Goal: Information Seeking & Learning: Learn about a topic

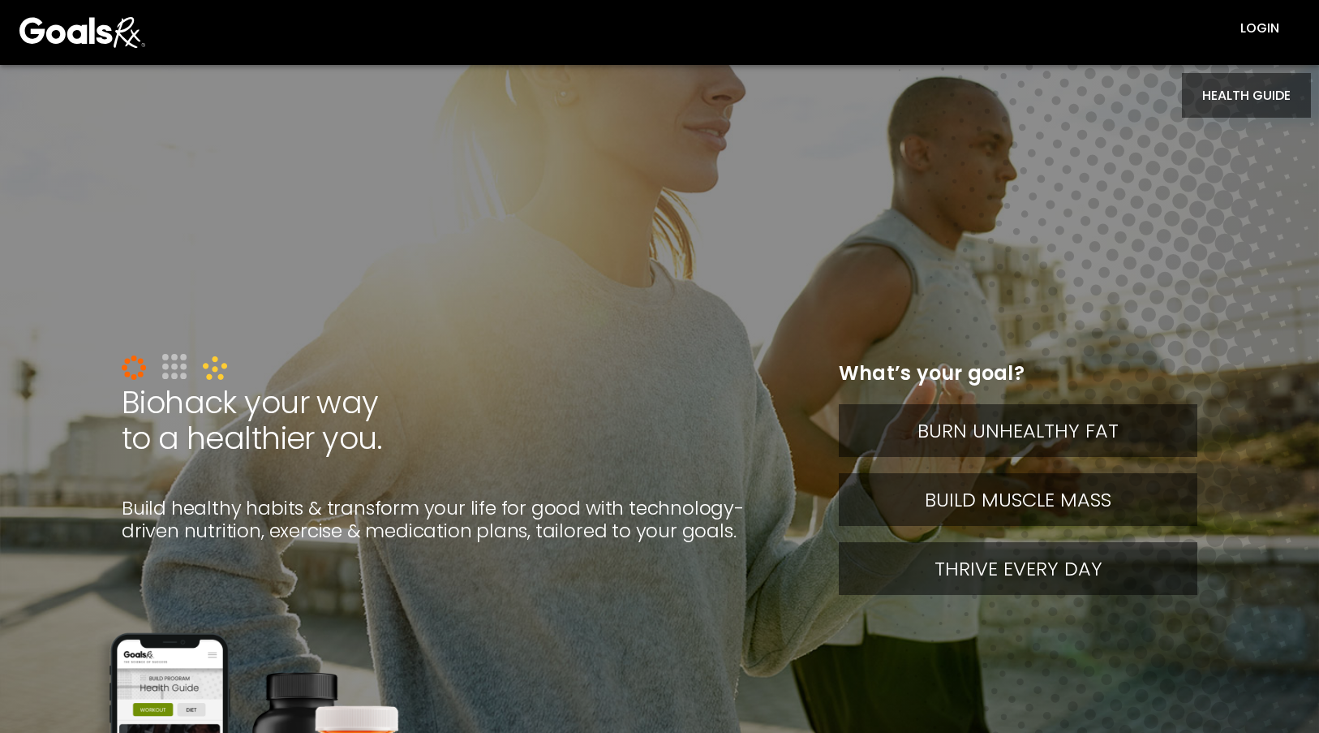
click at [1254, 105] on button "HEALTH GUIDE" at bounding box center [1246, 95] width 129 height 45
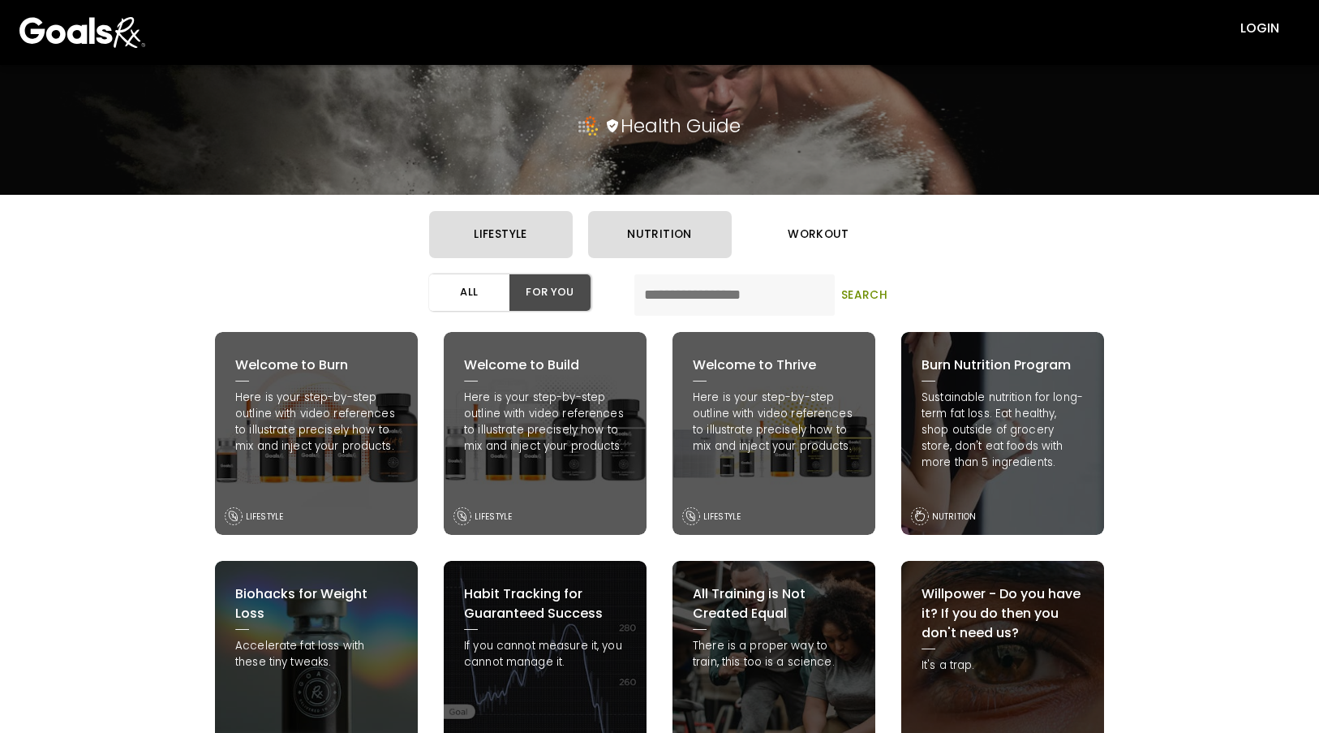
click at [850, 248] on button "workout" at bounding box center [819, 234] width 144 height 47
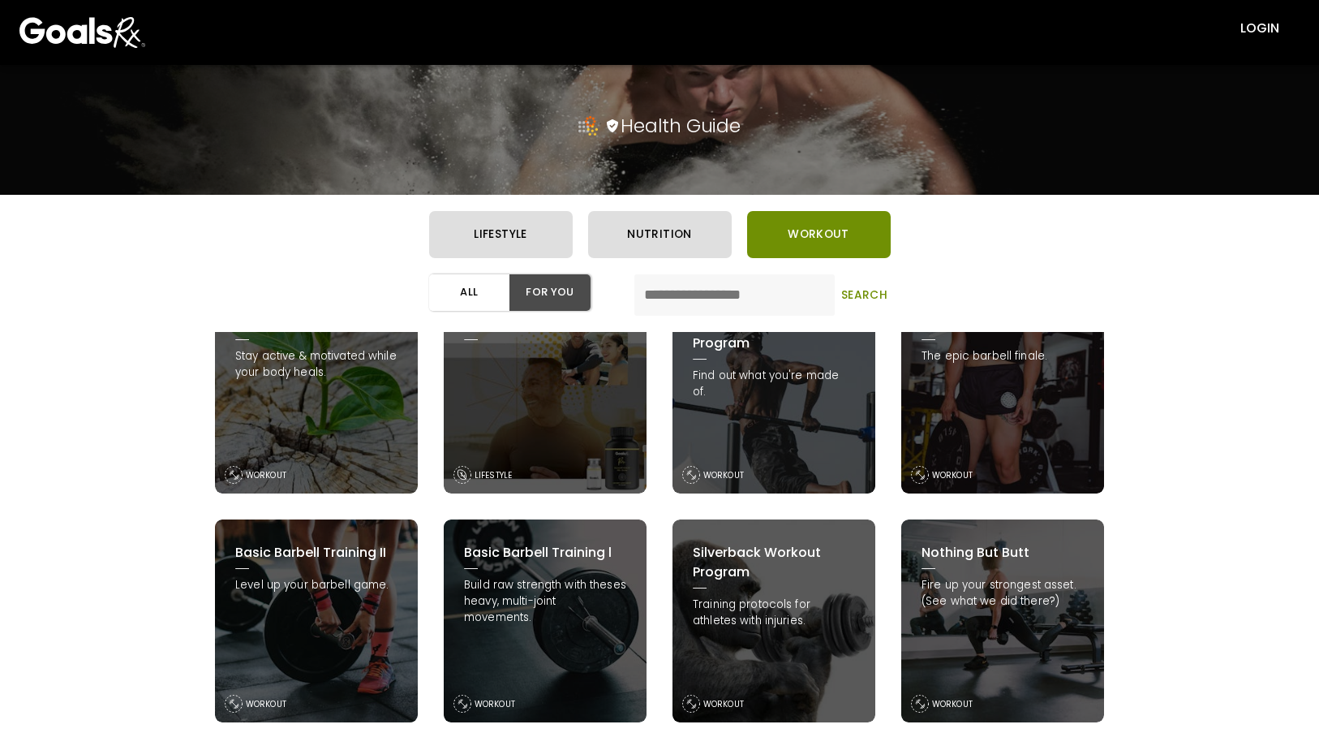
scroll to position [243, 0]
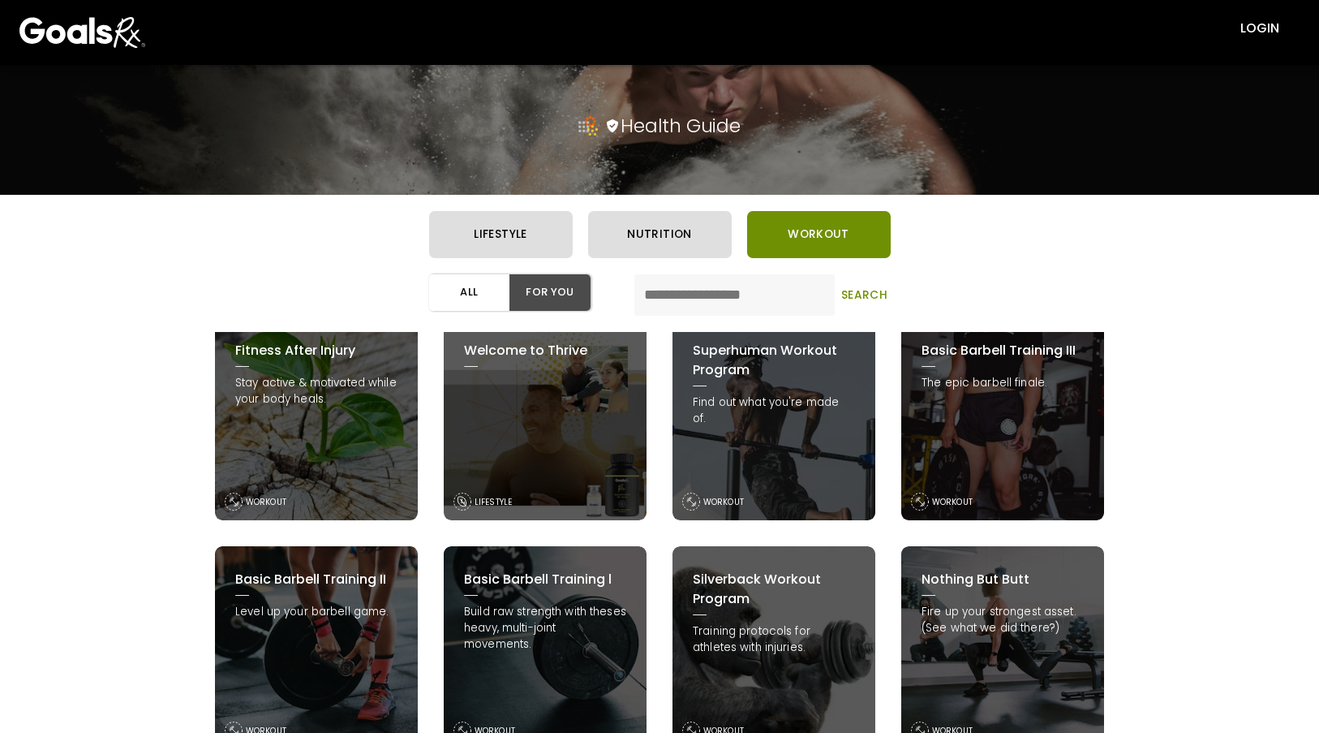
click at [983, 389] on p "The epic barbell finale." at bounding box center [1003, 383] width 162 height 16
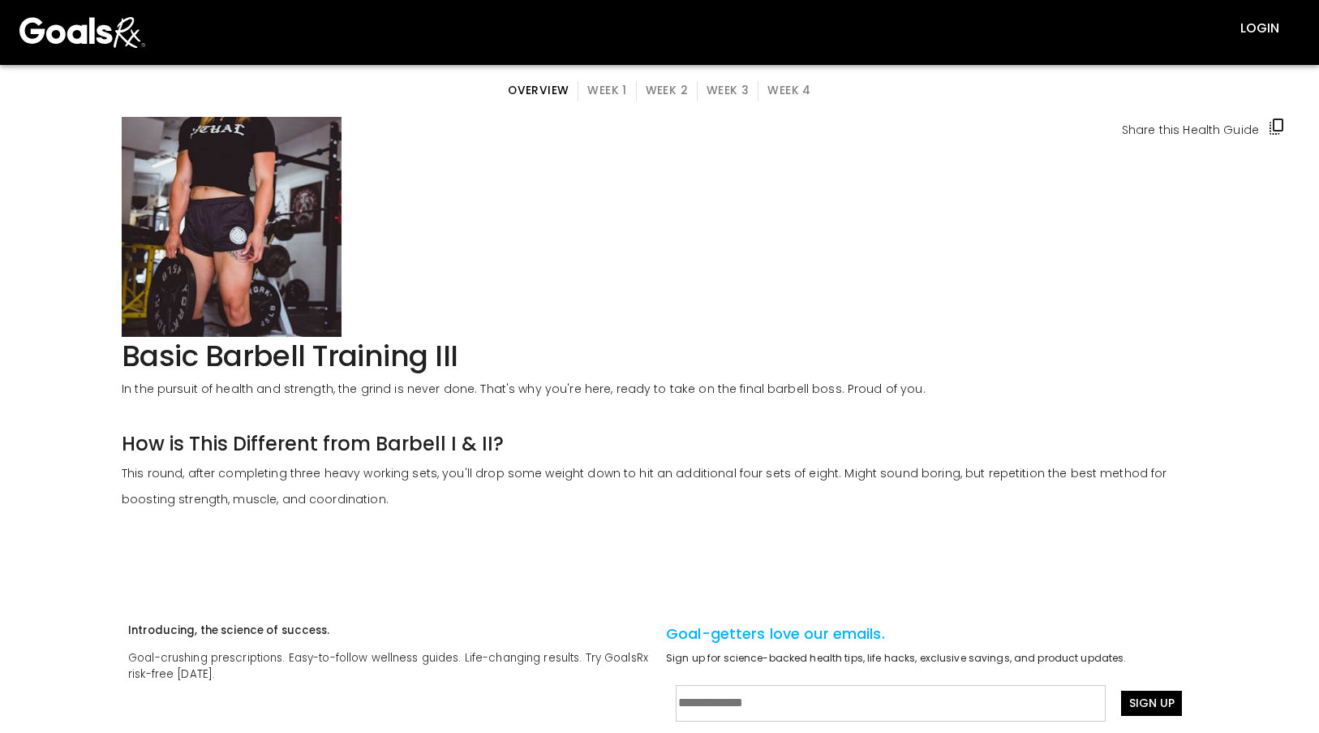
click at [624, 84] on button "Week 1" at bounding box center [607, 90] width 58 height 19
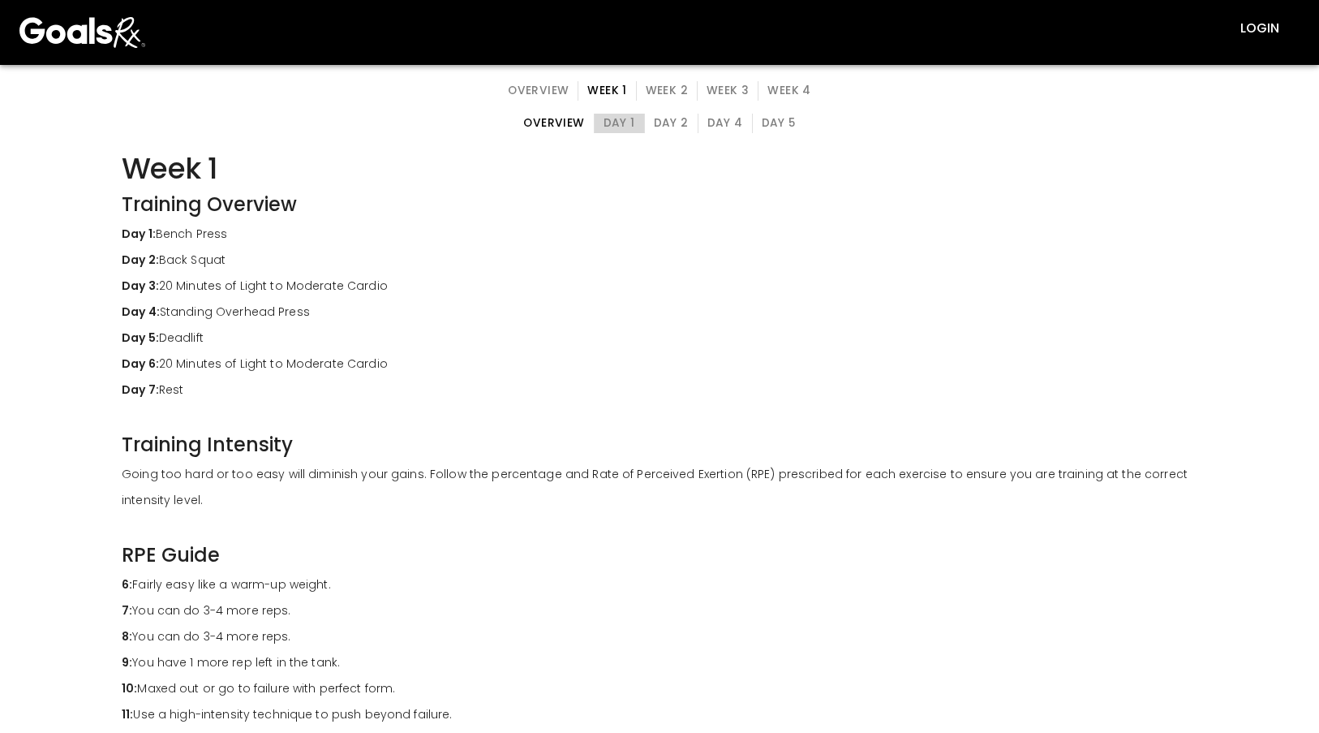
click at [632, 123] on button "Day 1" at bounding box center [619, 123] width 51 height 19
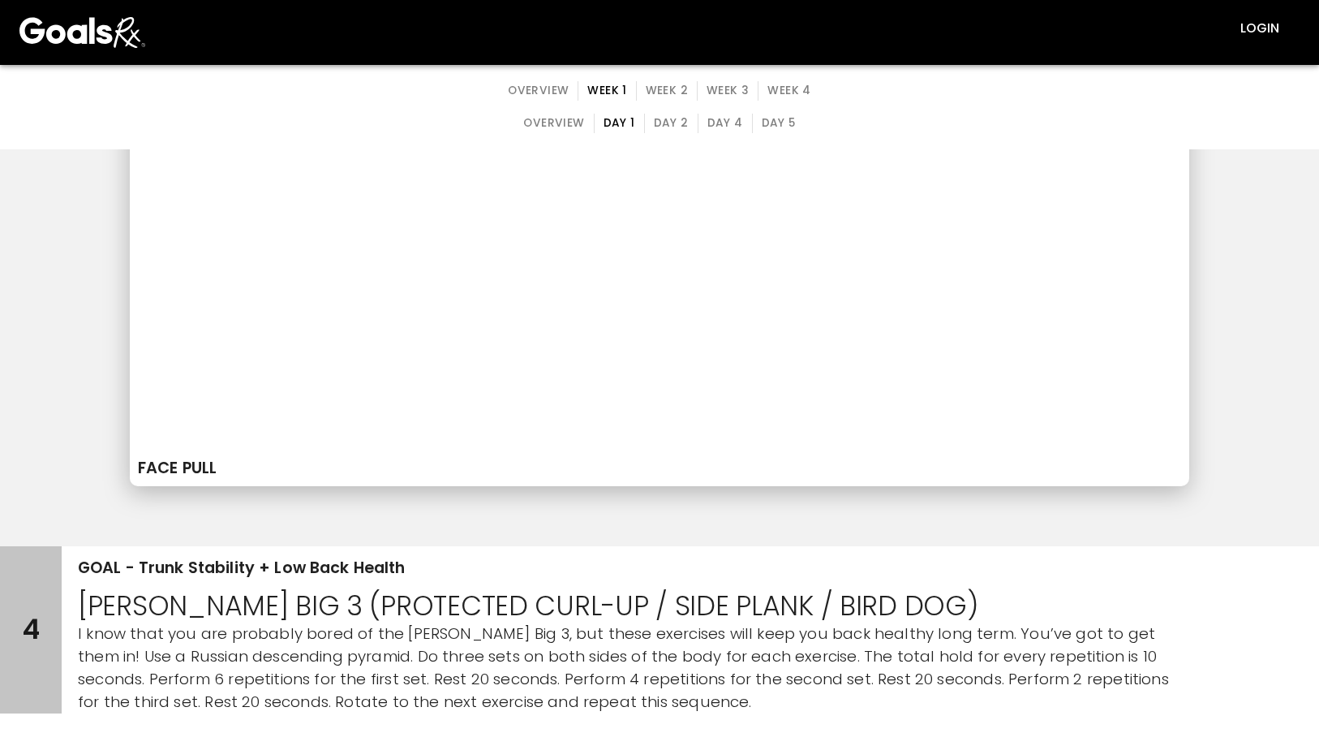
scroll to position [6085, 0]
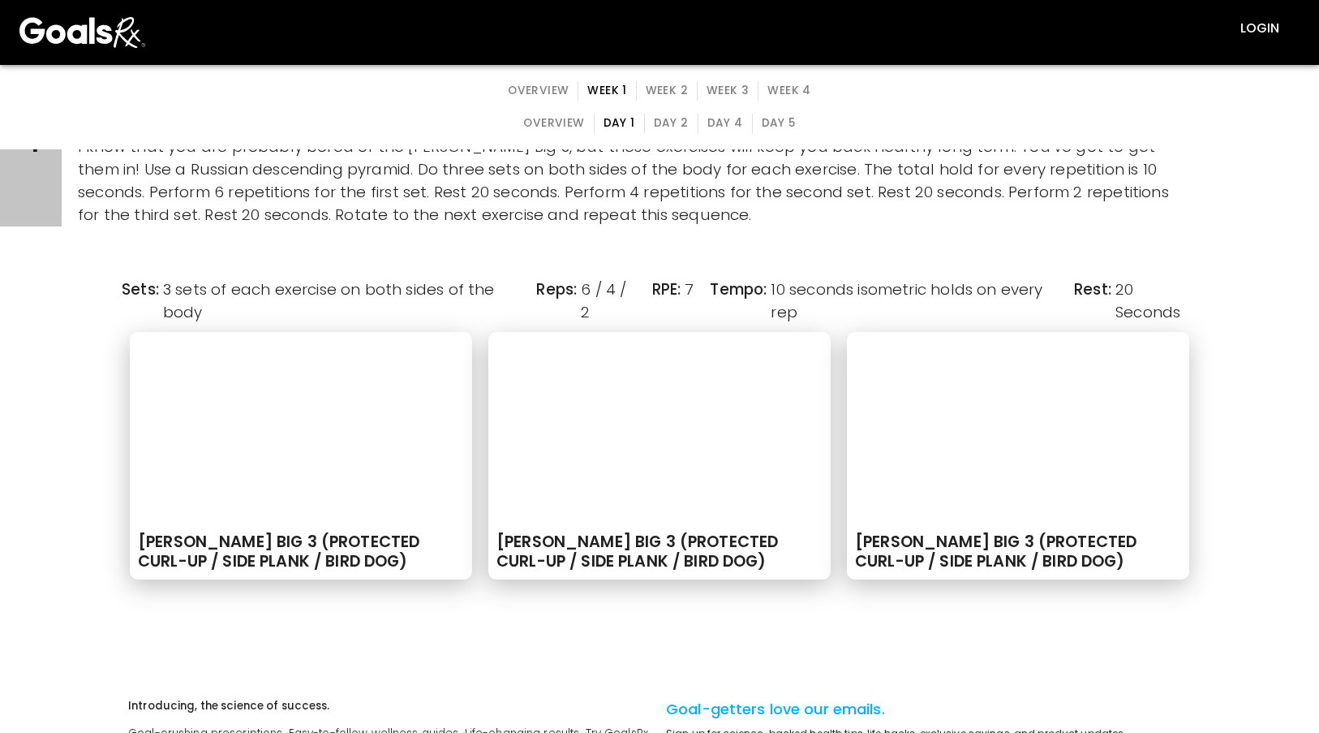
click at [728, 97] on button "Week 3" at bounding box center [728, 90] width 62 height 19
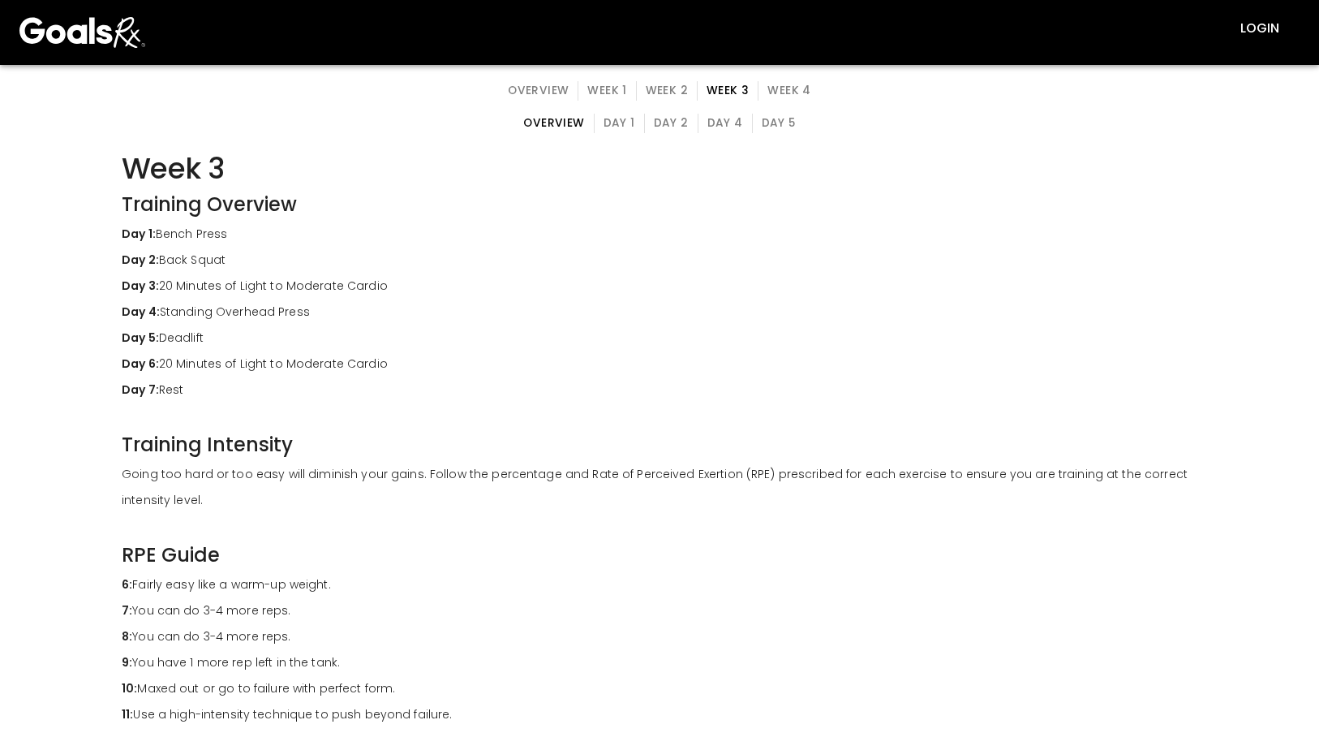
click at [662, 119] on button "Day 2" at bounding box center [671, 123] width 54 height 19
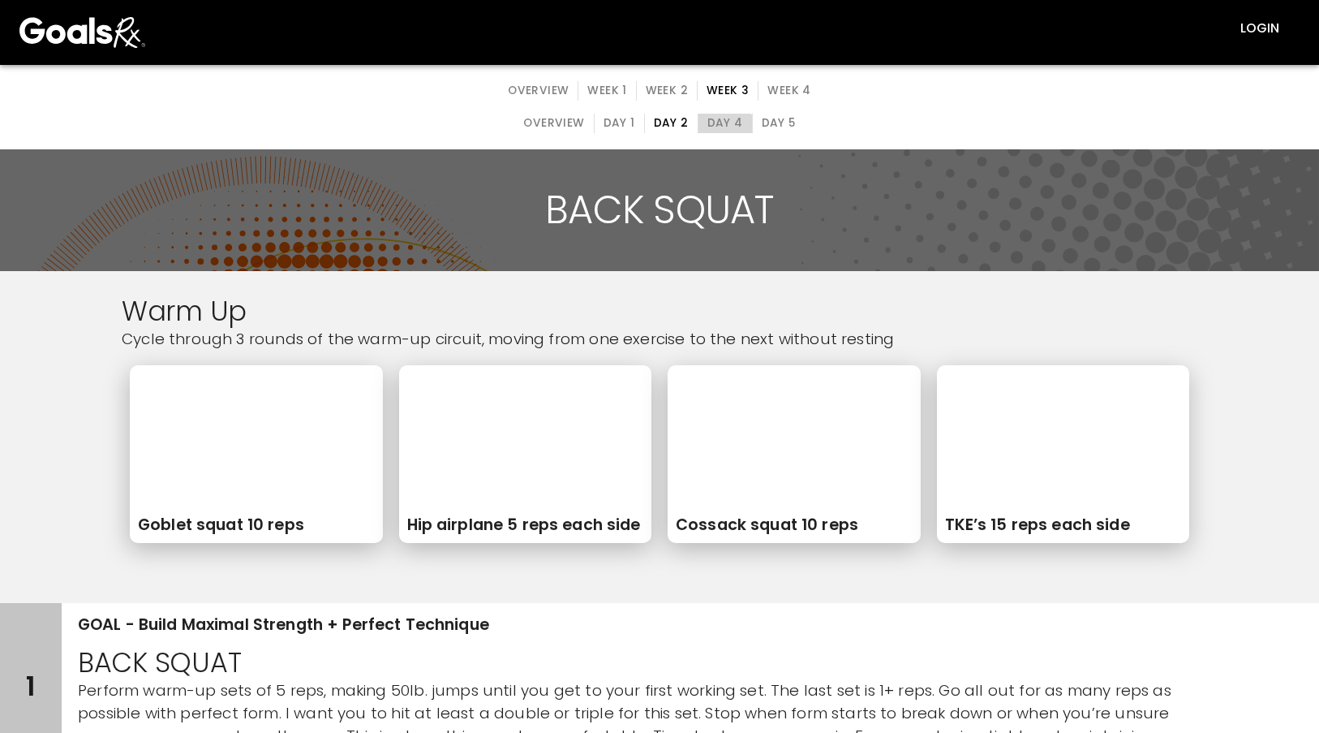
click at [721, 127] on button "Day 4" at bounding box center [725, 123] width 55 height 19
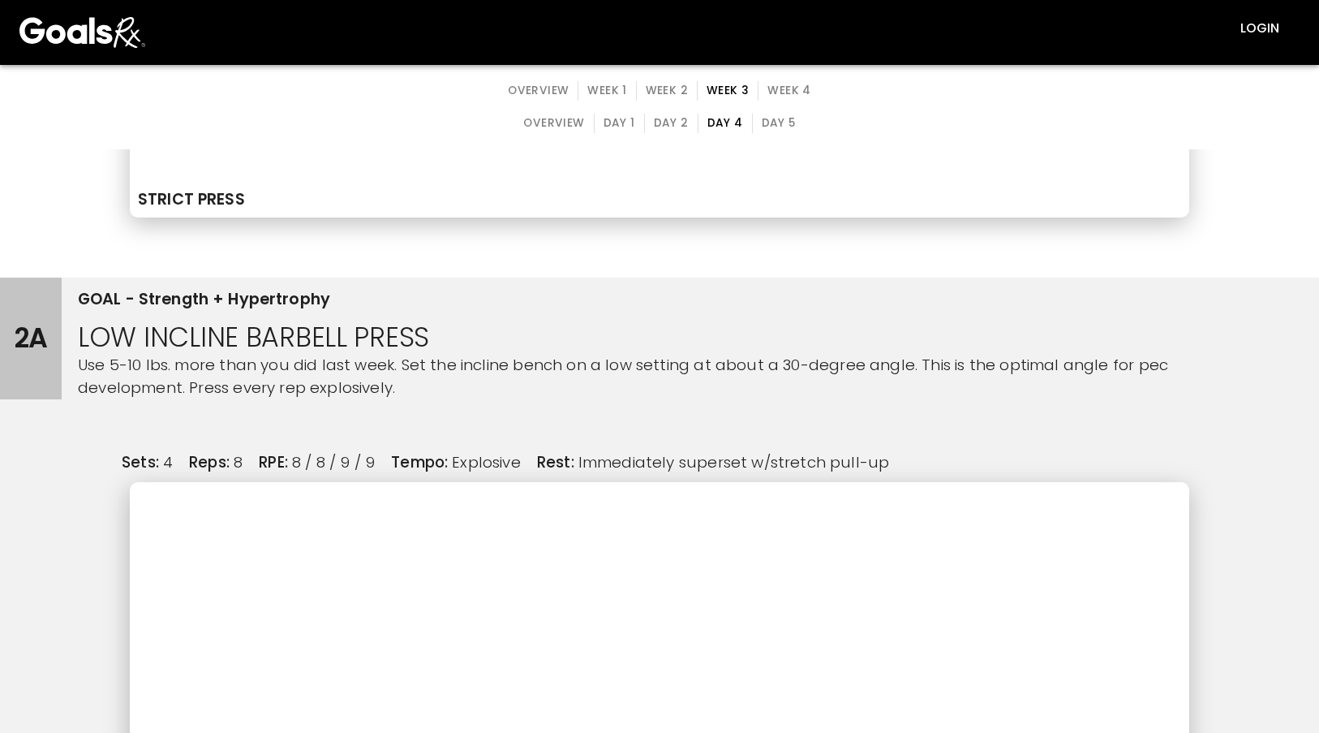
scroll to position [1460, 0]
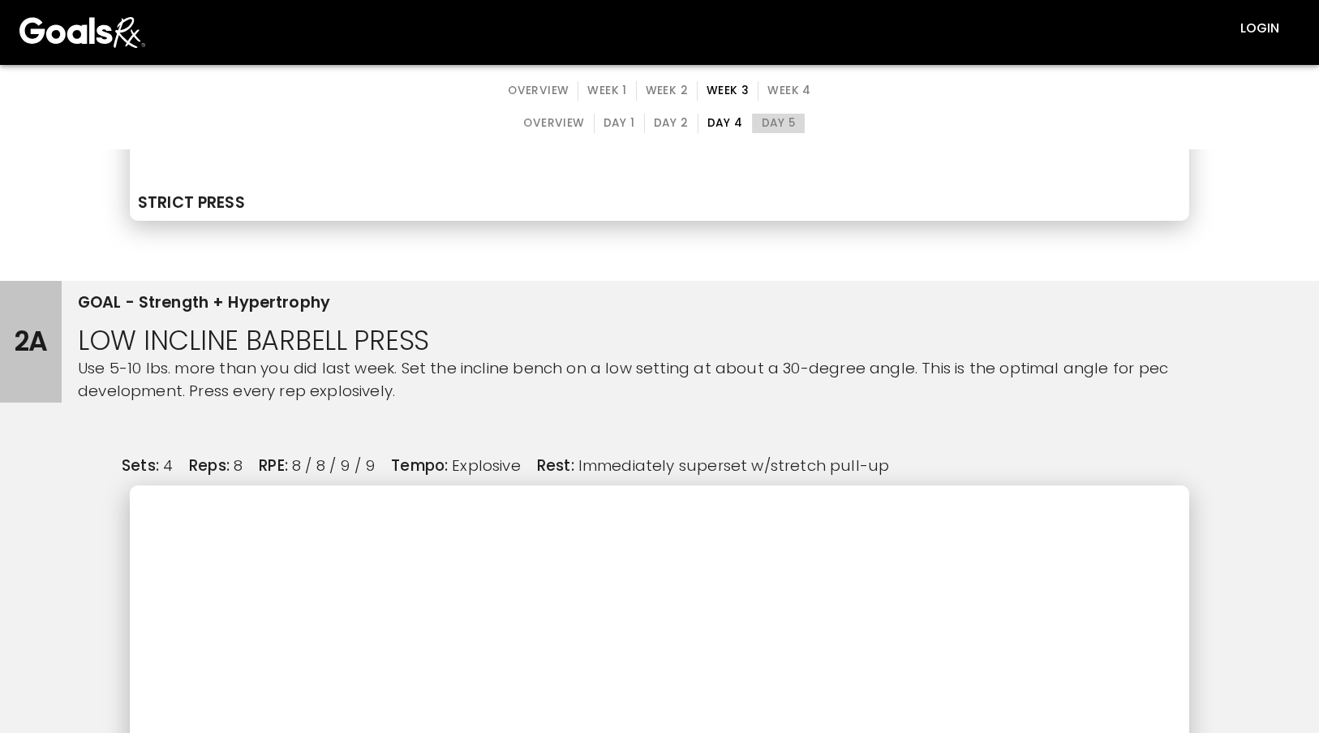
click at [765, 130] on button "Day 5" at bounding box center [778, 123] width 53 height 19
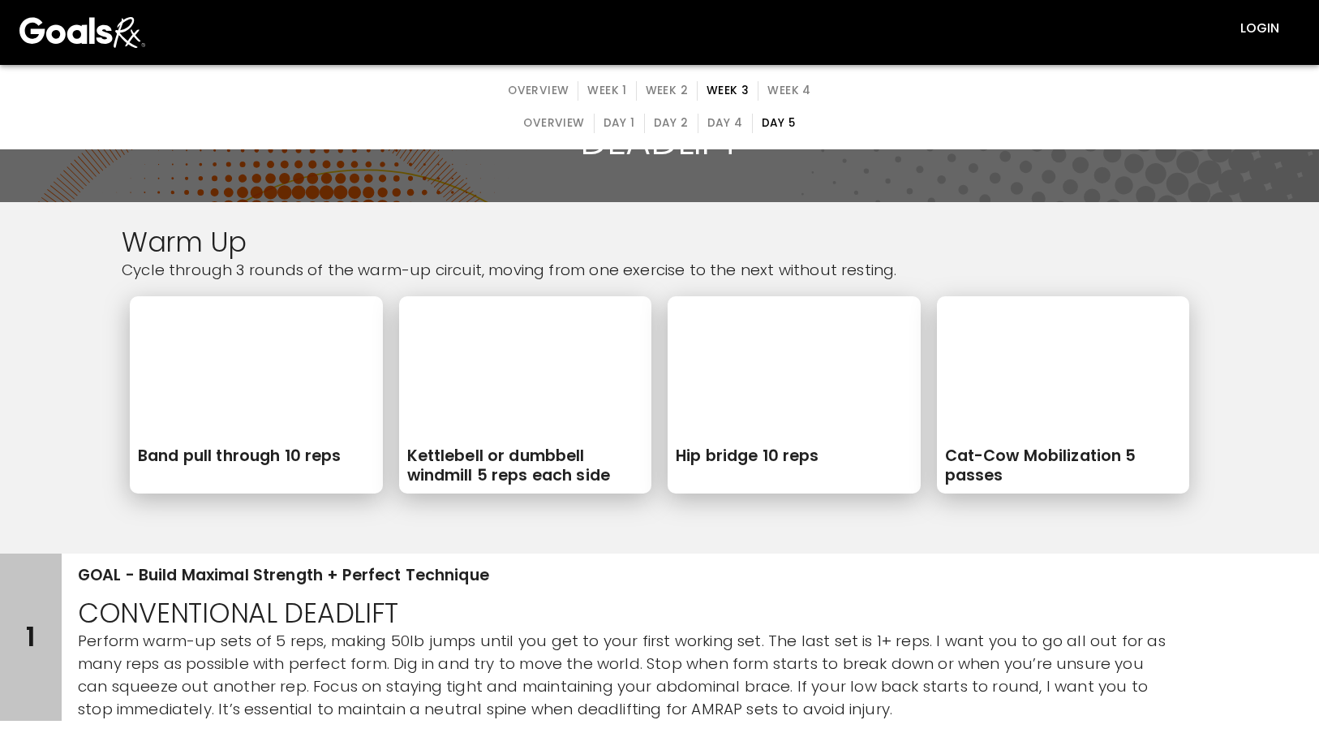
scroll to position [0, 0]
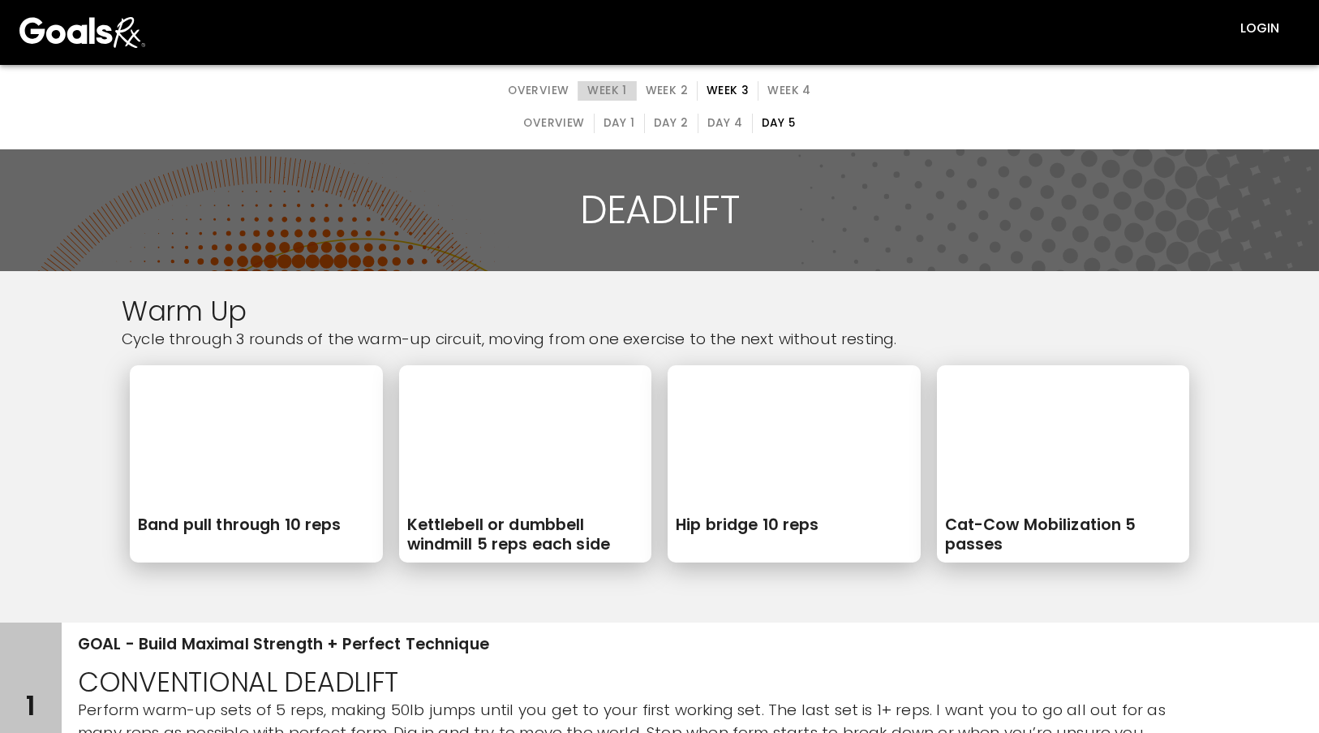
click at [626, 90] on button "Week 1" at bounding box center [607, 90] width 58 height 19
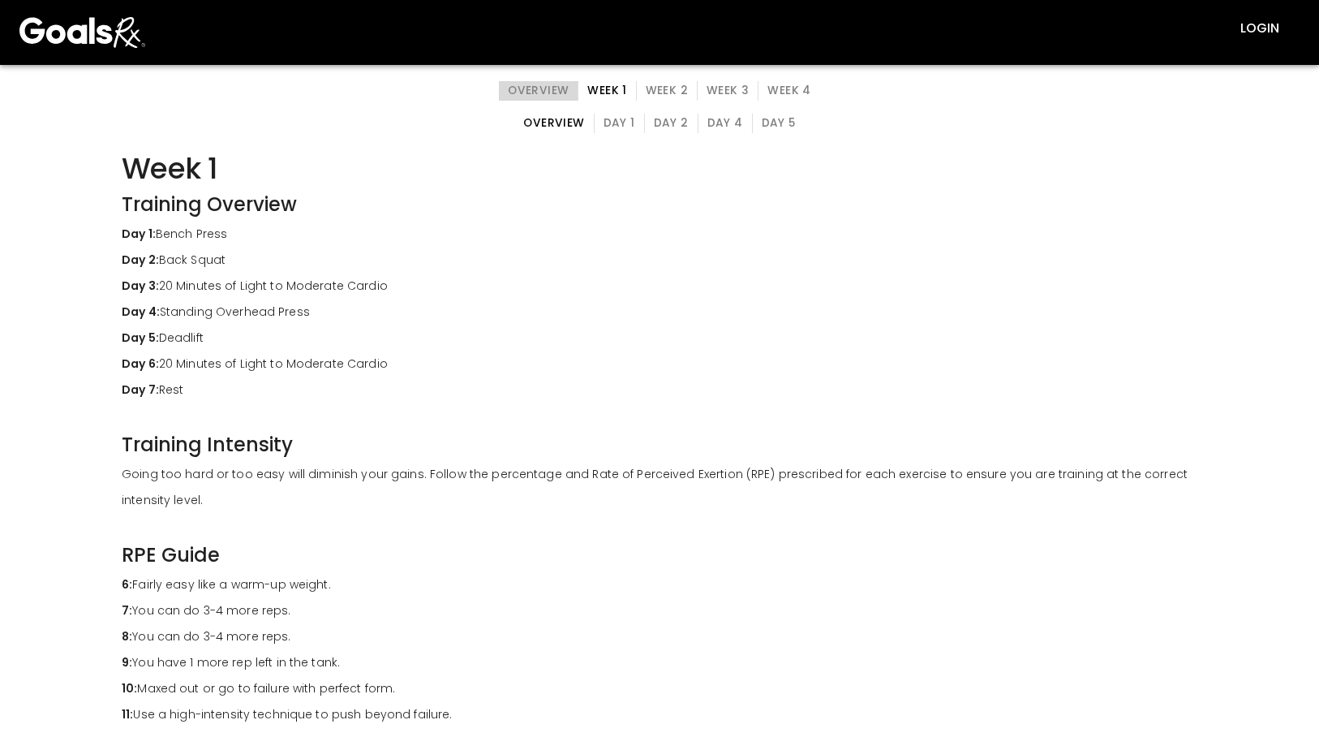
click at [555, 97] on button "overview" at bounding box center [539, 90] width 80 height 19
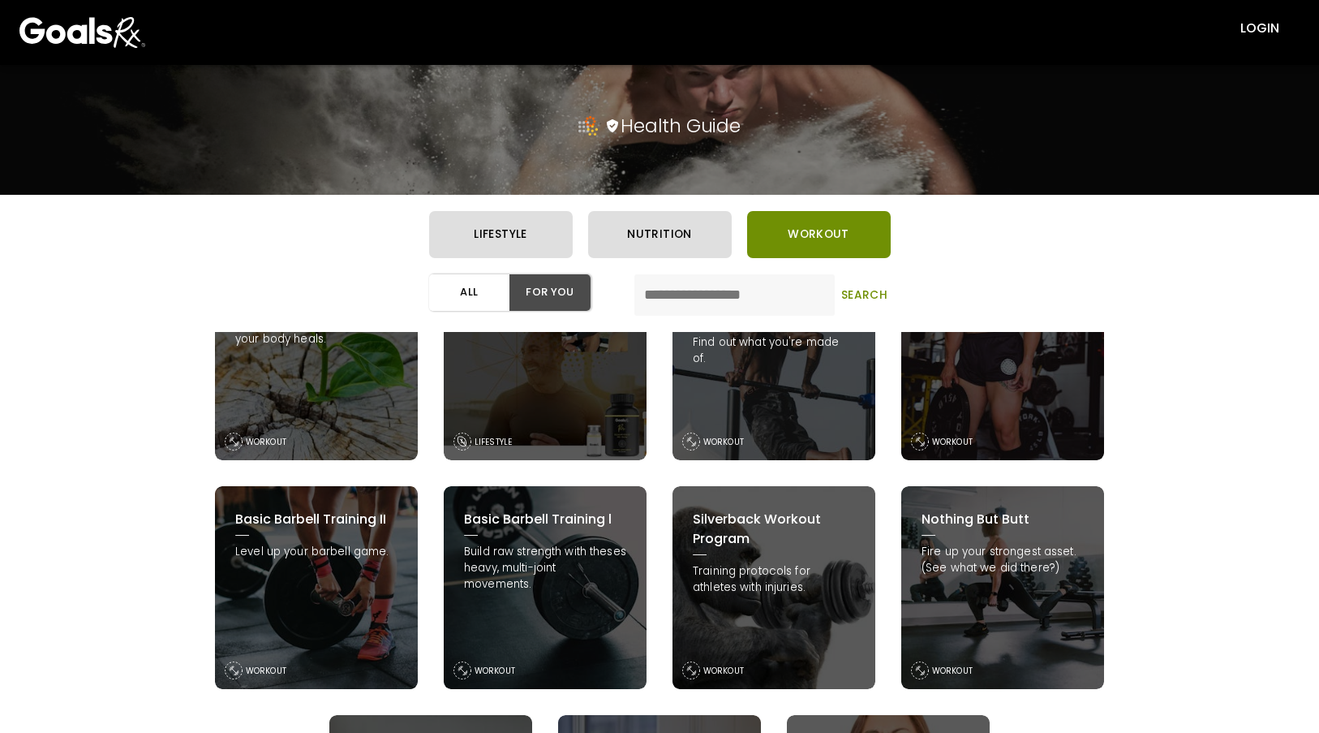
scroll to position [325, 0]
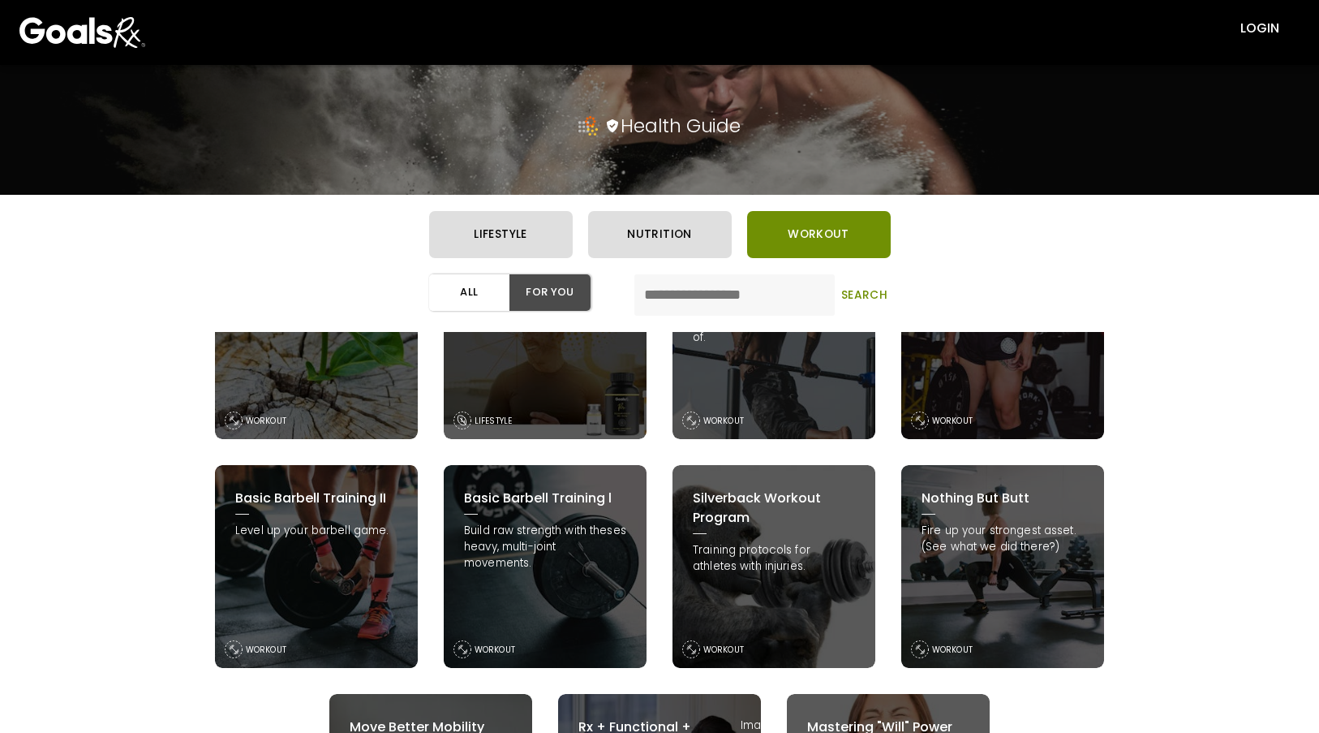
click at [583, 579] on div "Basic Barbell Training l Build raw strength with theses heavy, multi-joint move…" at bounding box center [545, 566] width 203 height 203
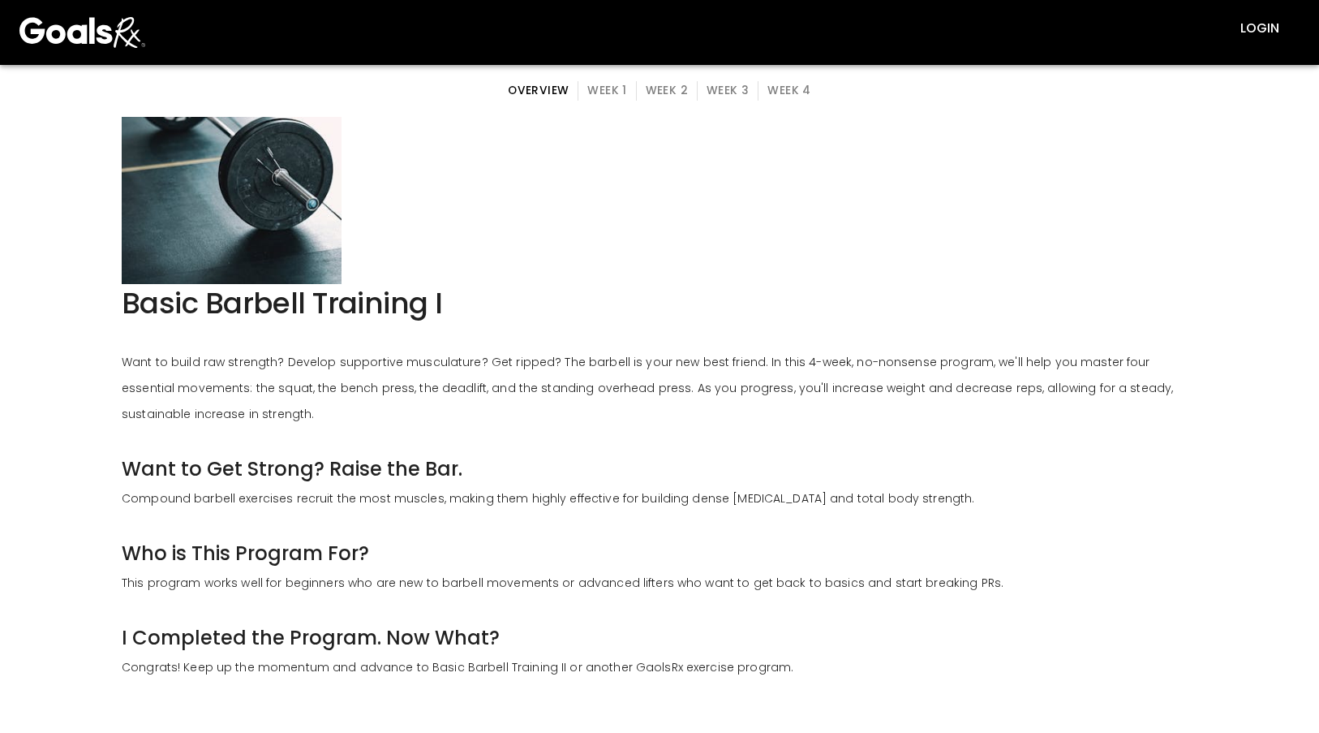
scroll to position [81, 0]
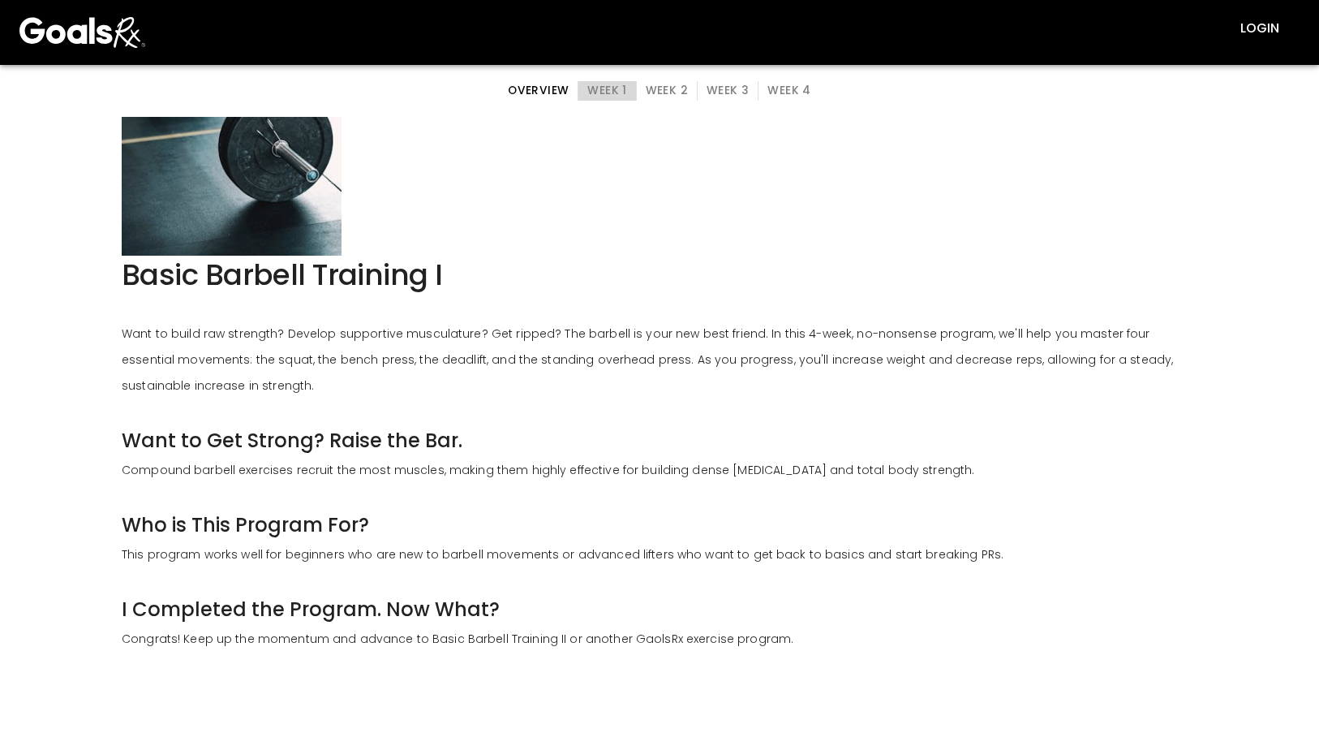
click at [609, 96] on button "Week 1" at bounding box center [607, 90] width 58 height 19
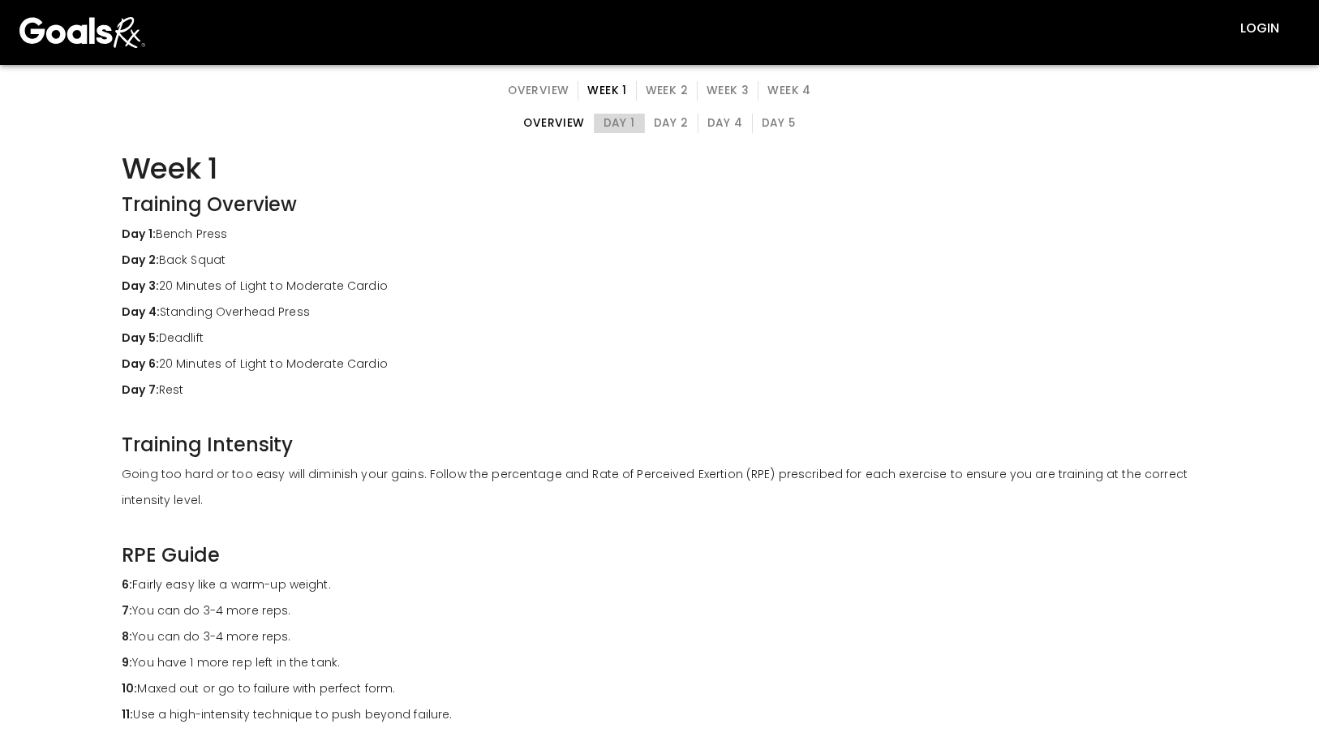
click at [604, 130] on button "Day 1" at bounding box center [619, 123] width 51 height 19
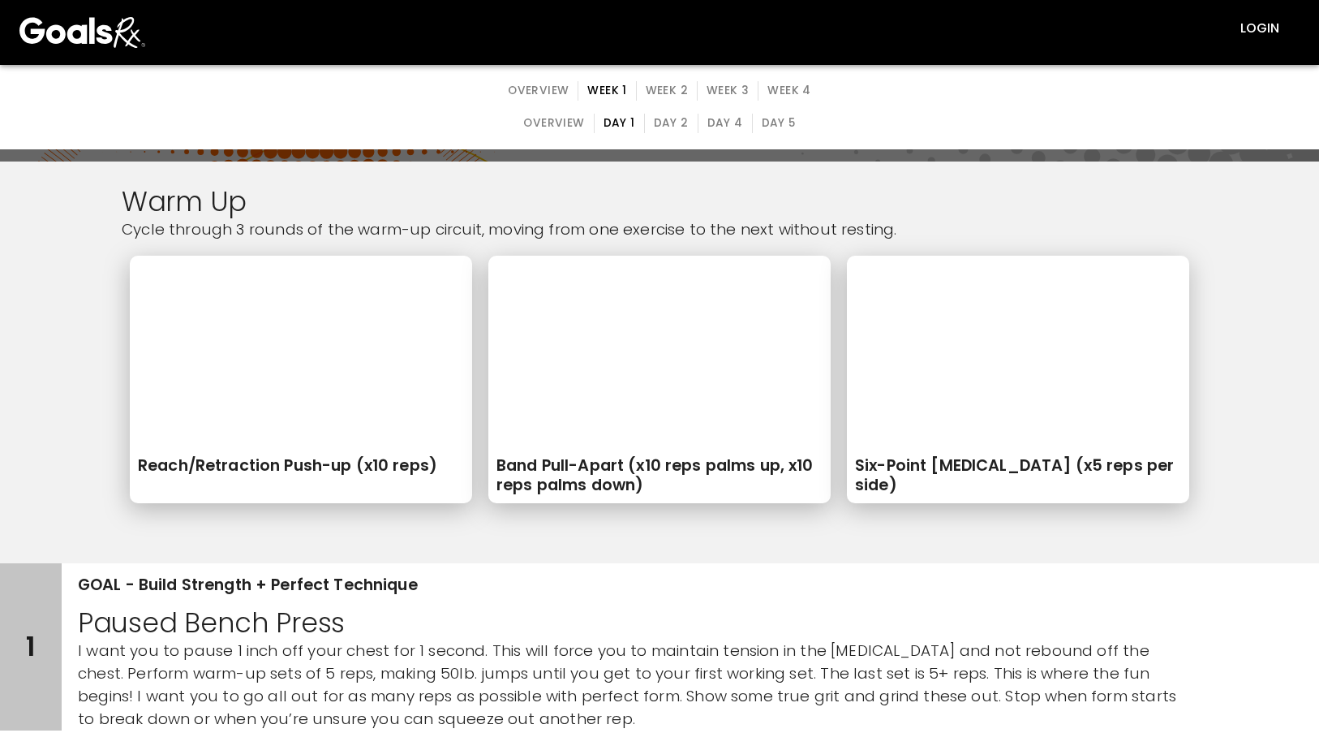
scroll to position [81, 0]
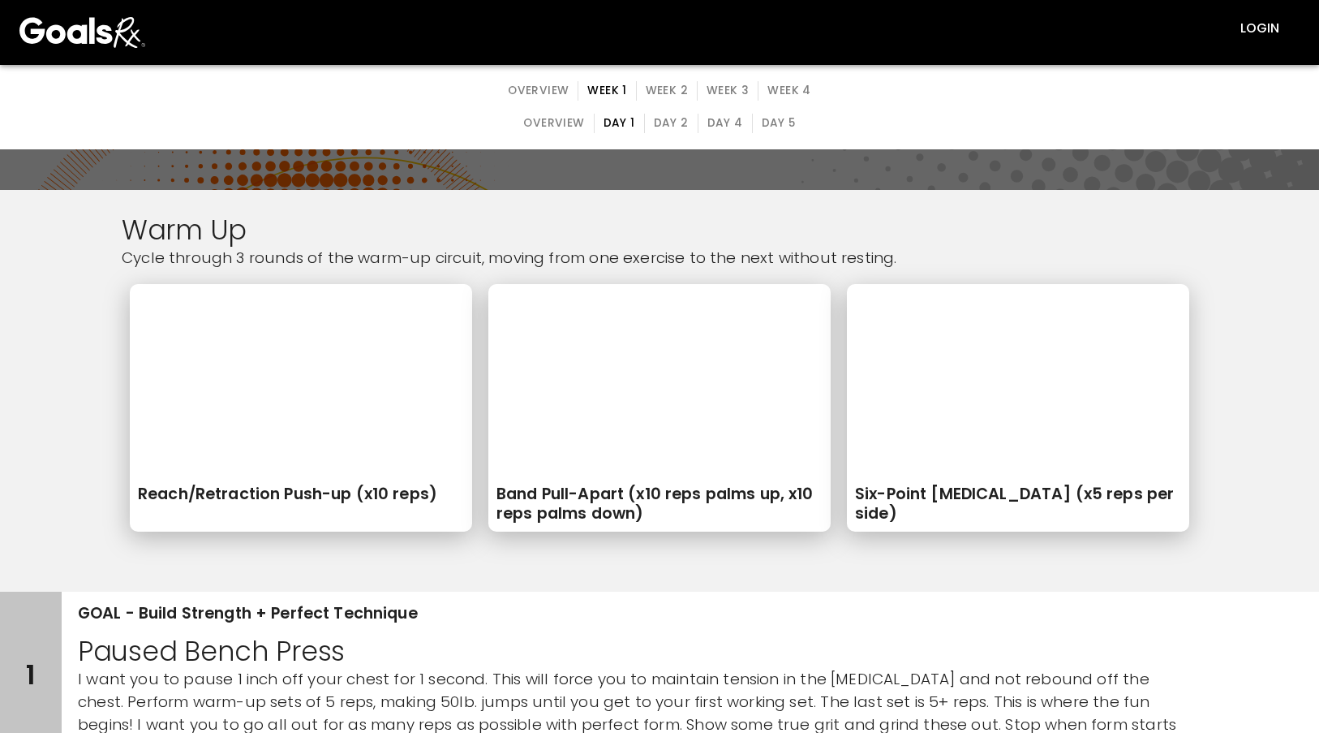
click at [677, 118] on button "Day 2" at bounding box center [671, 123] width 54 height 19
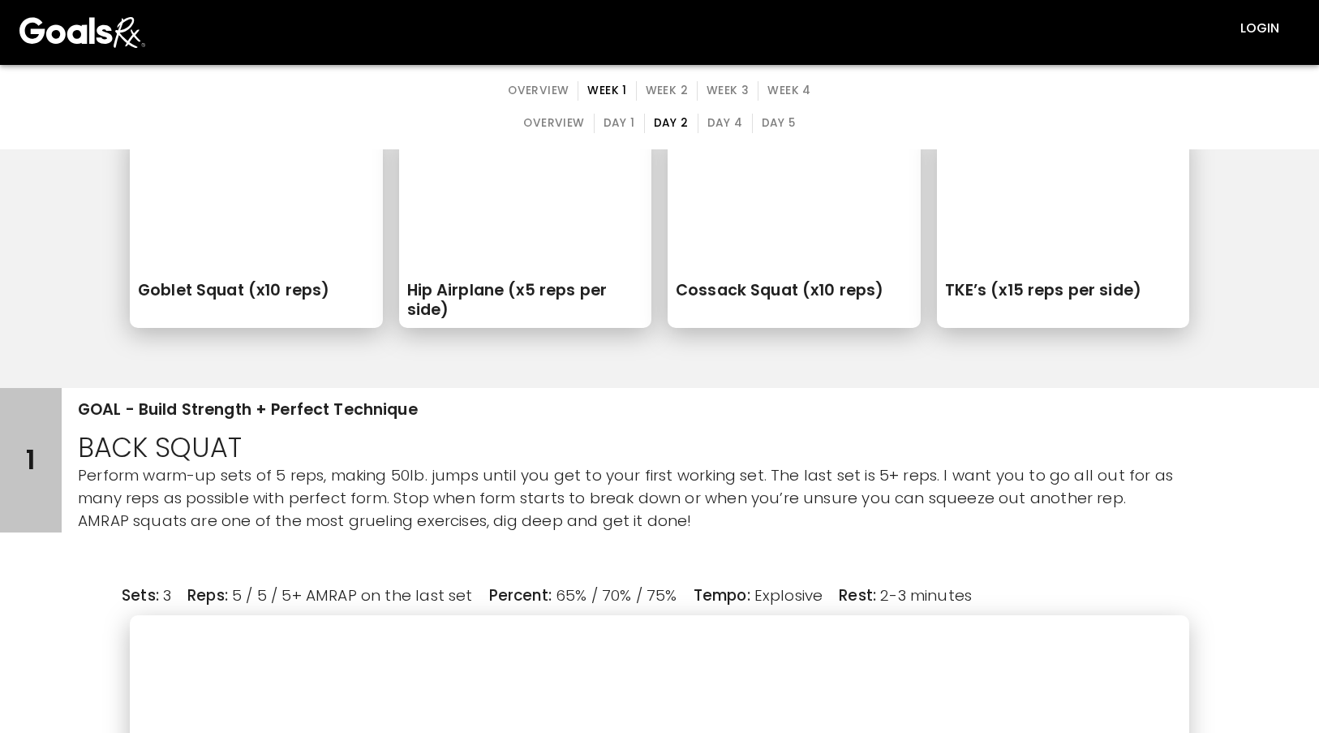
scroll to position [0, 0]
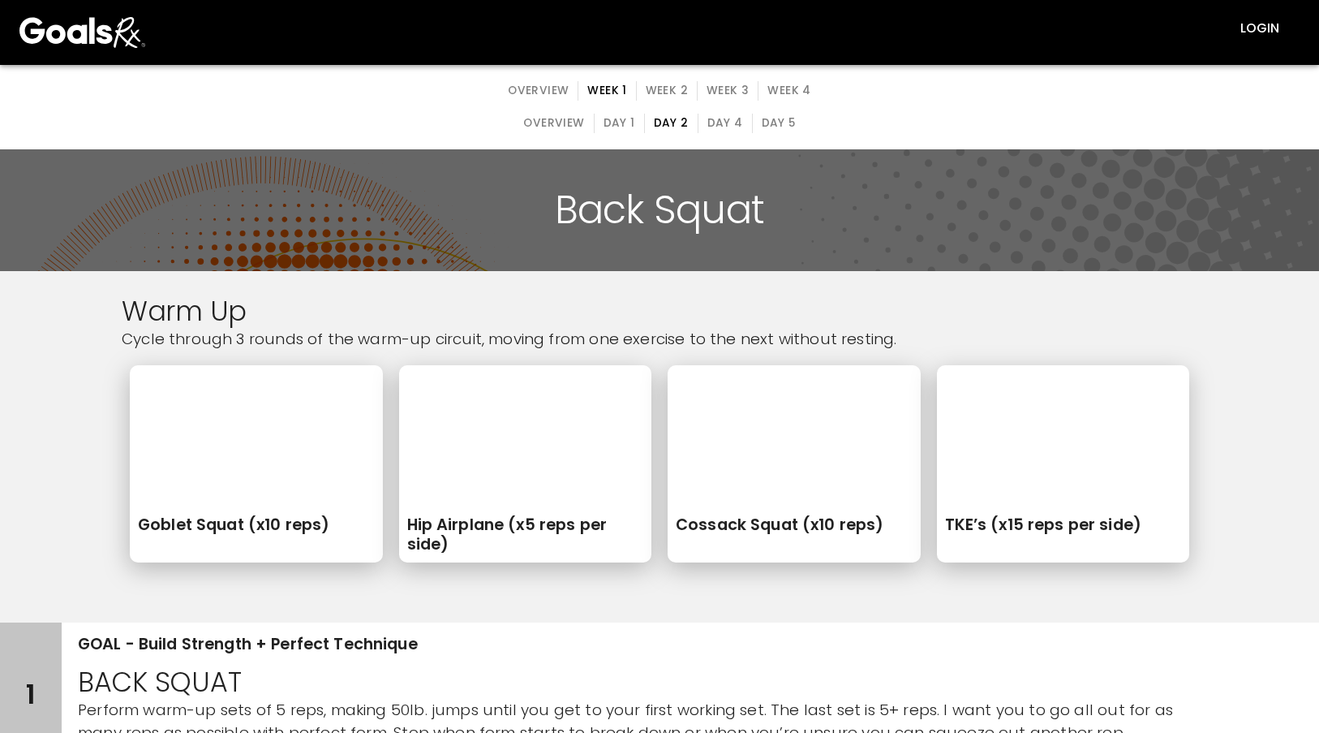
click at [529, 87] on button "overview" at bounding box center [539, 90] width 80 height 19
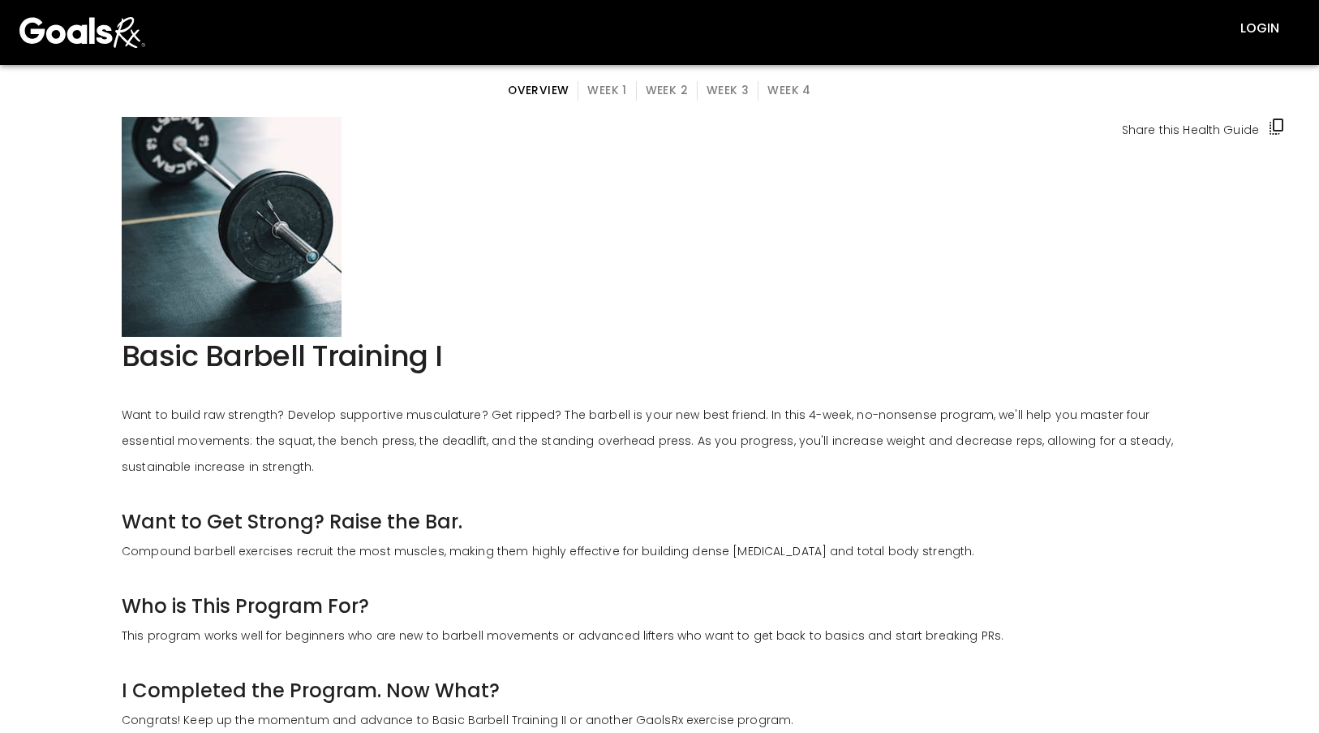
click at [597, 86] on button "Week 1" at bounding box center [607, 90] width 58 height 19
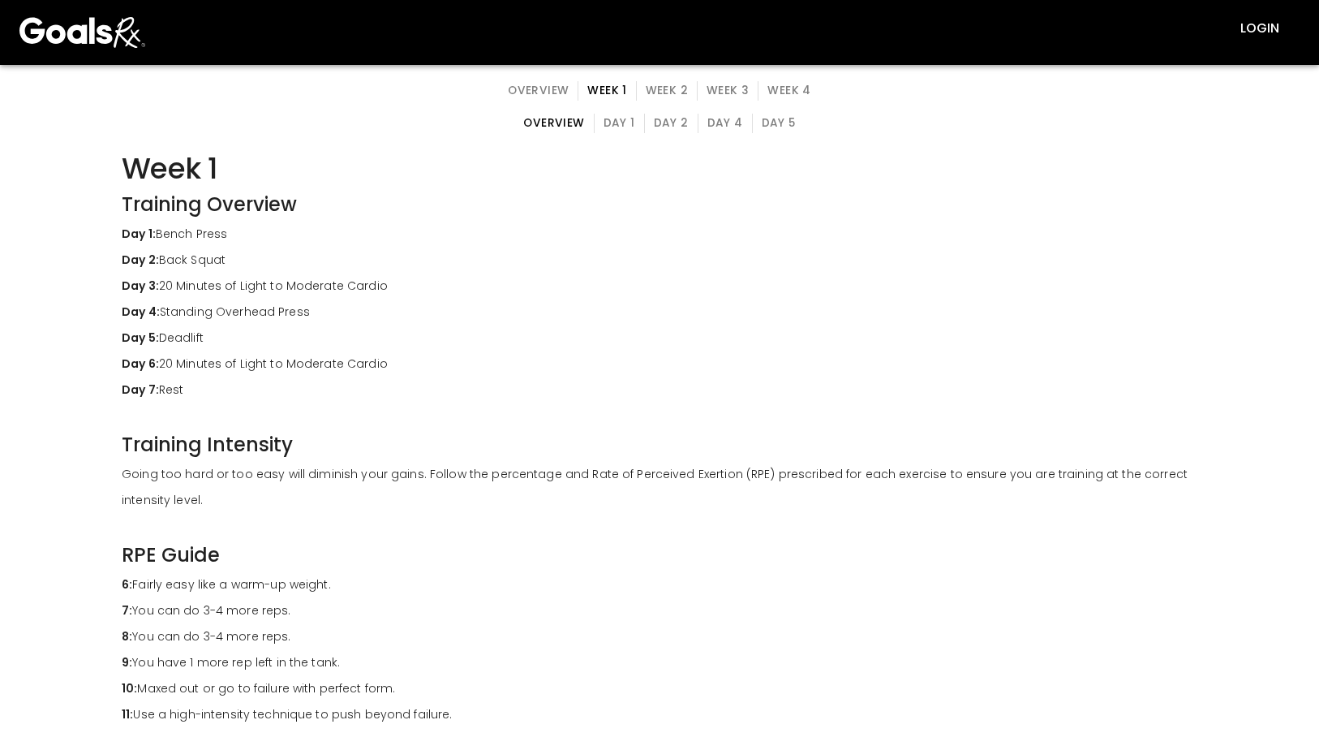
click at [661, 117] on button "Day 2" at bounding box center [671, 123] width 54 height 19
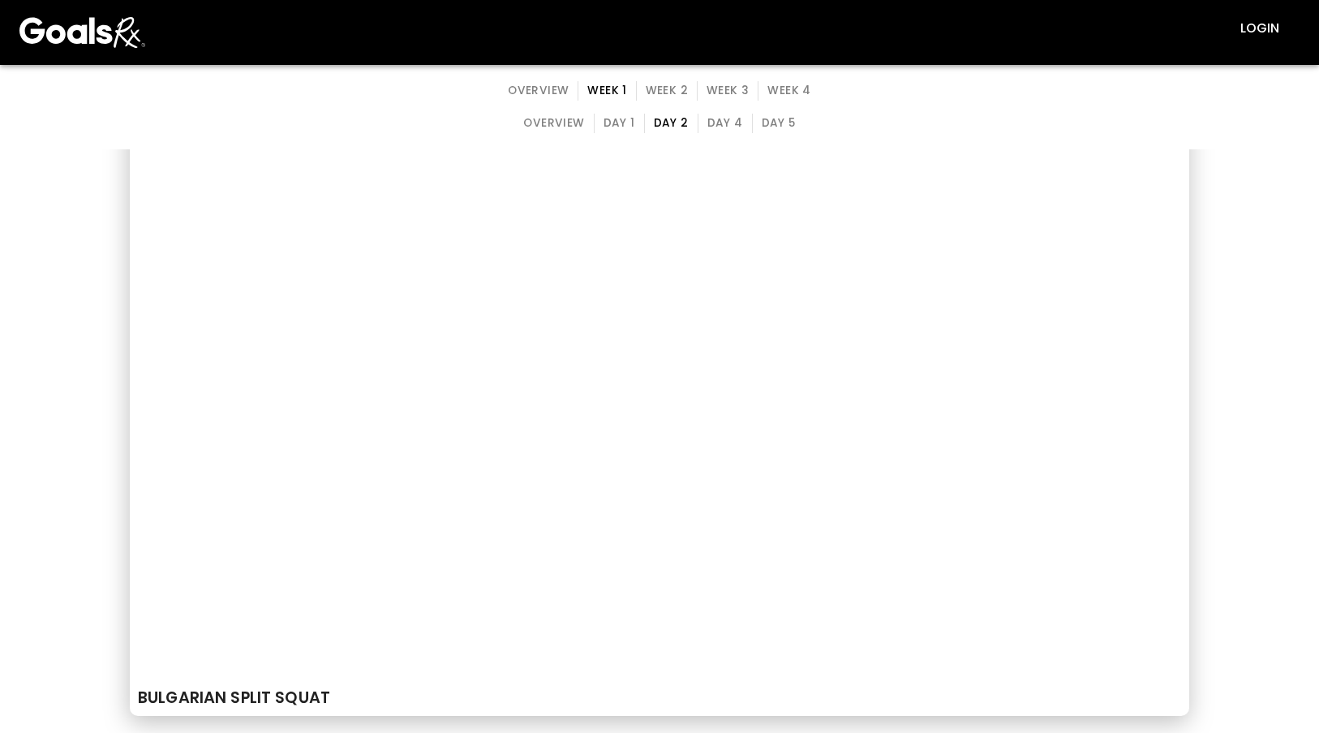
scroll to position [2759, 0]
